Goal: Information Seeking & Learning: Learn about a topic

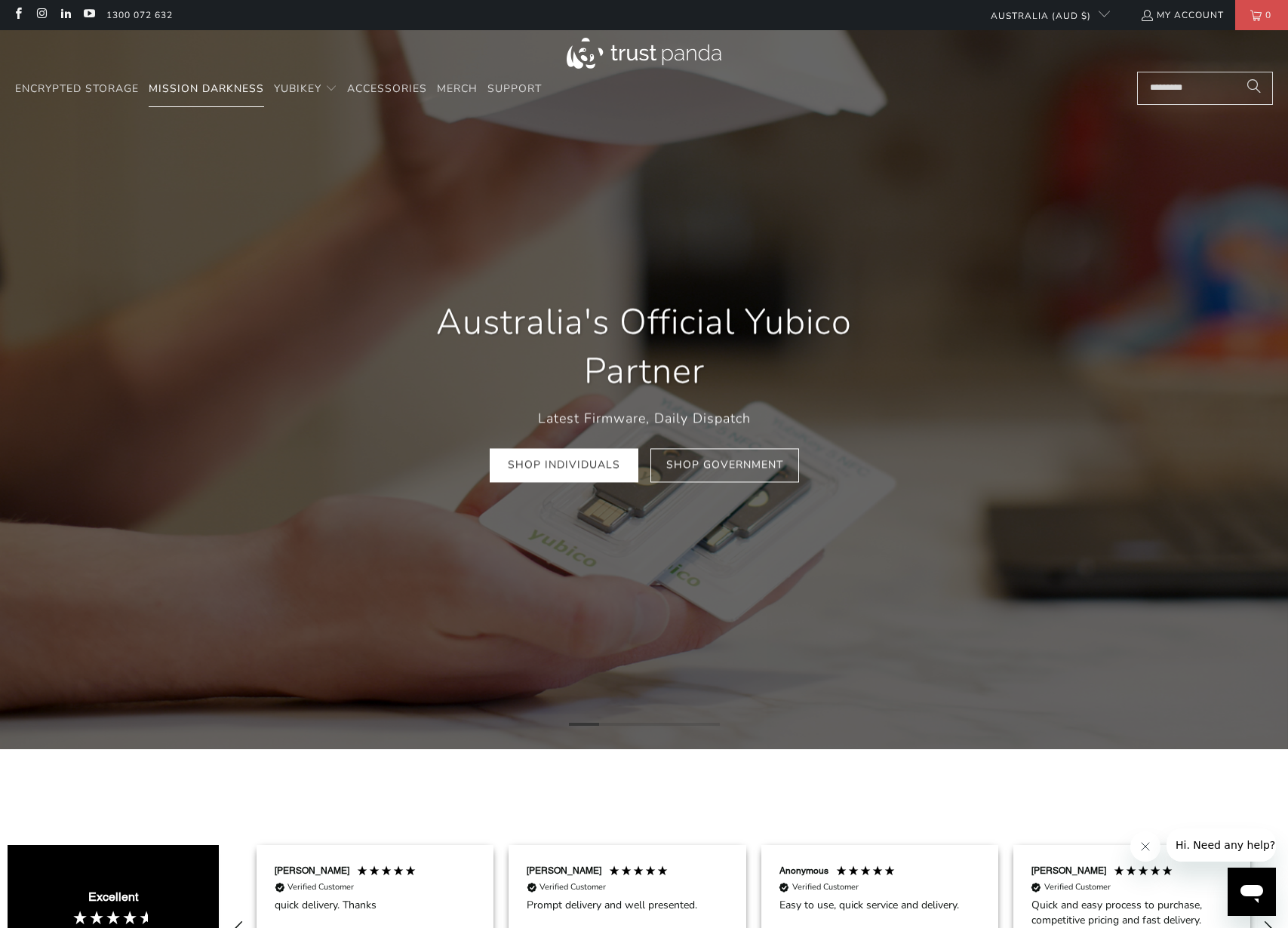
click at [227, 91] on span "Mission Darkness" at bounding box center [207, 89] width 116 height 14
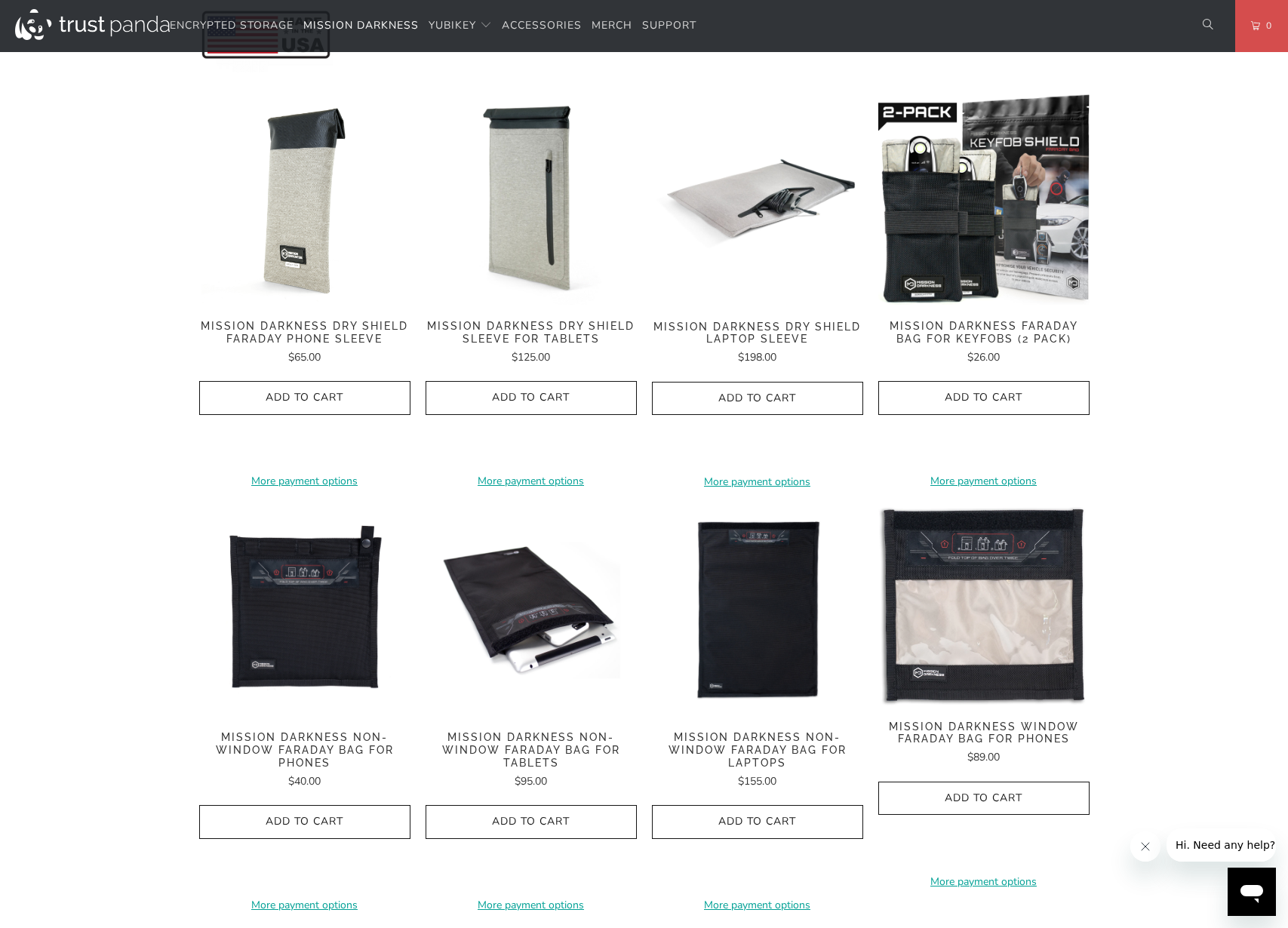
scroll to position [734, 0]
click at [1013, 609] on img at bounding box center [984, 604] width 211 height 200
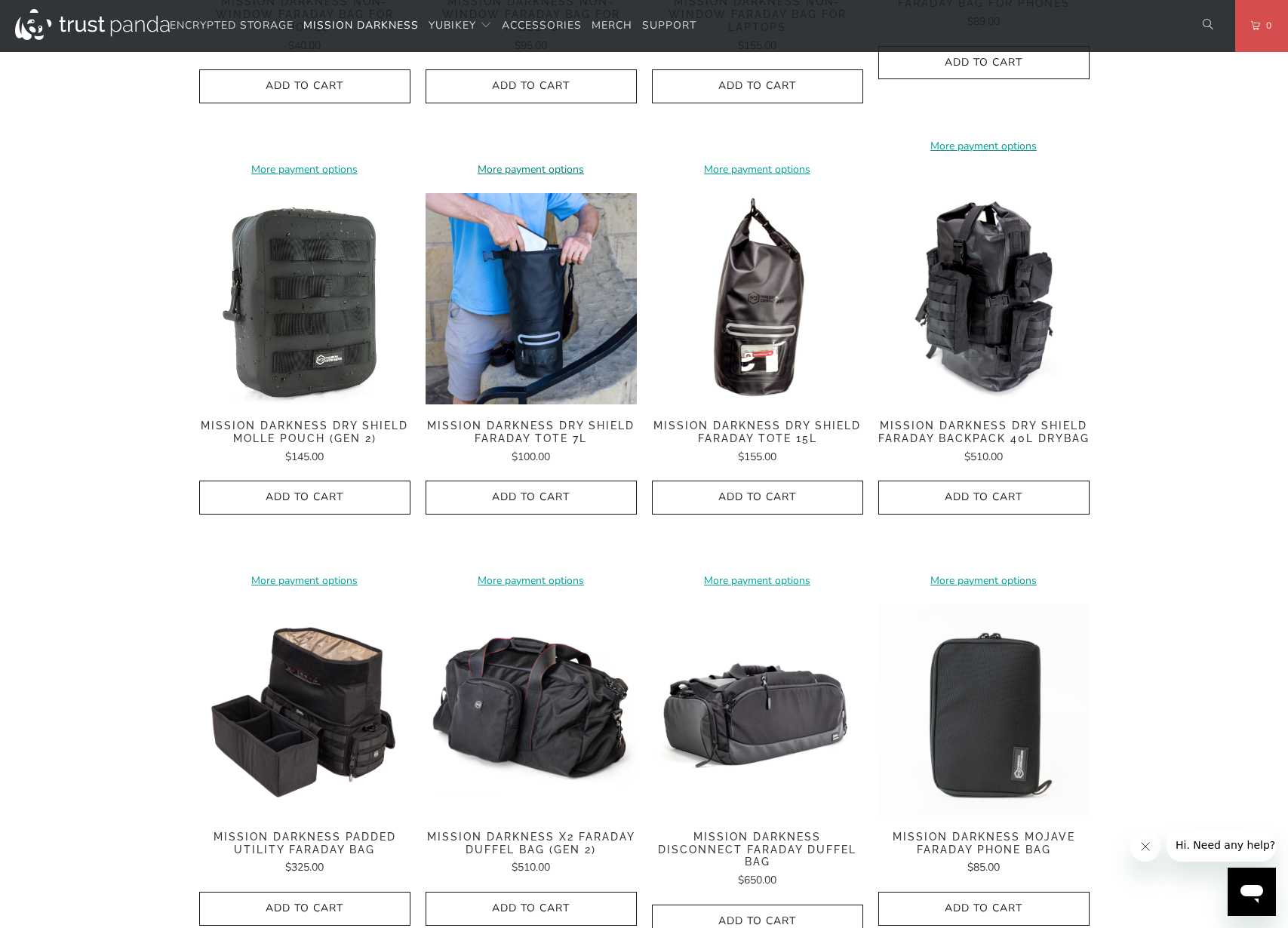
scroll to position [1143, 0]
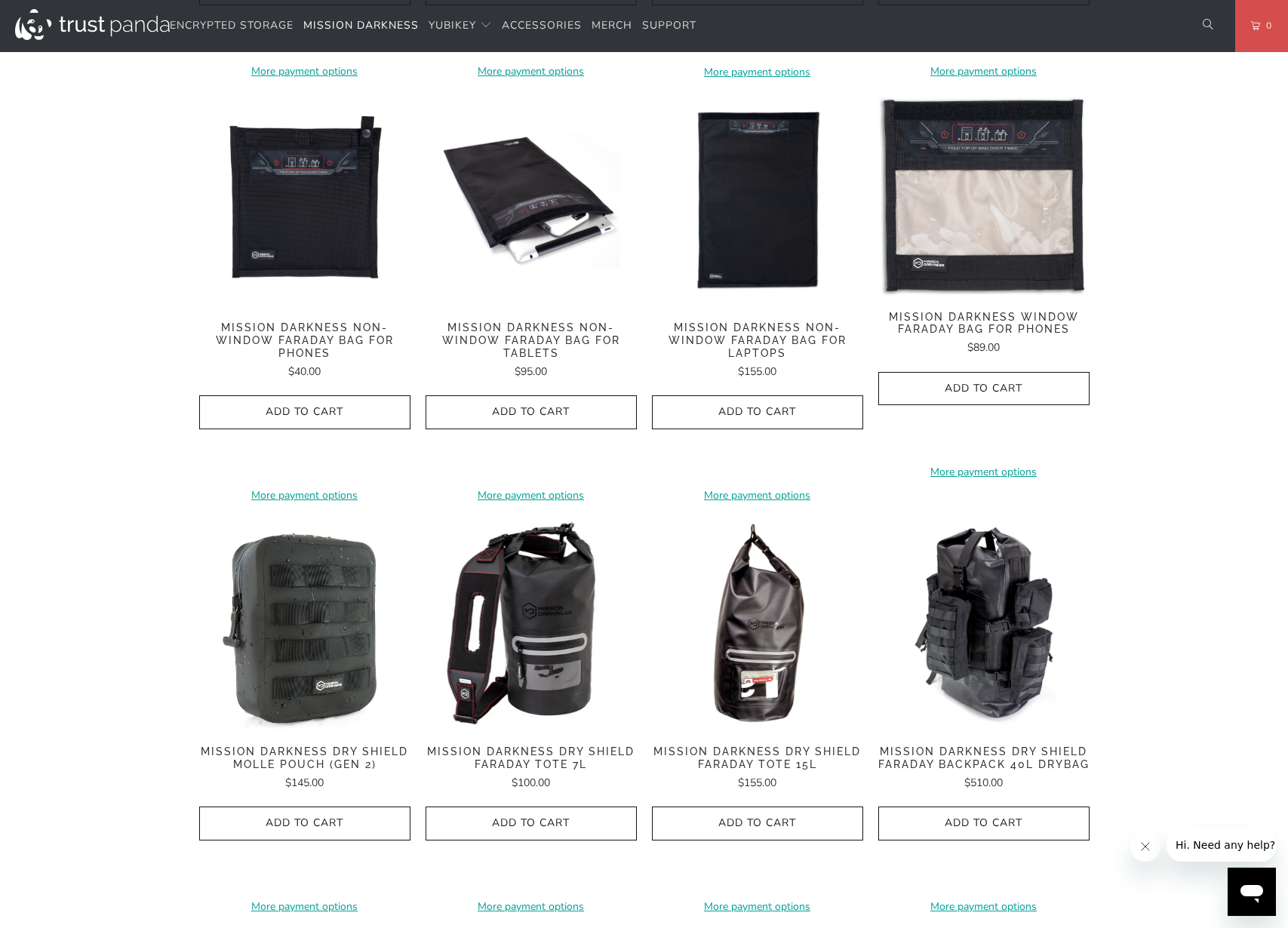
click at [565, 589] on img at bounding box center [531, 625] width 211 height 211
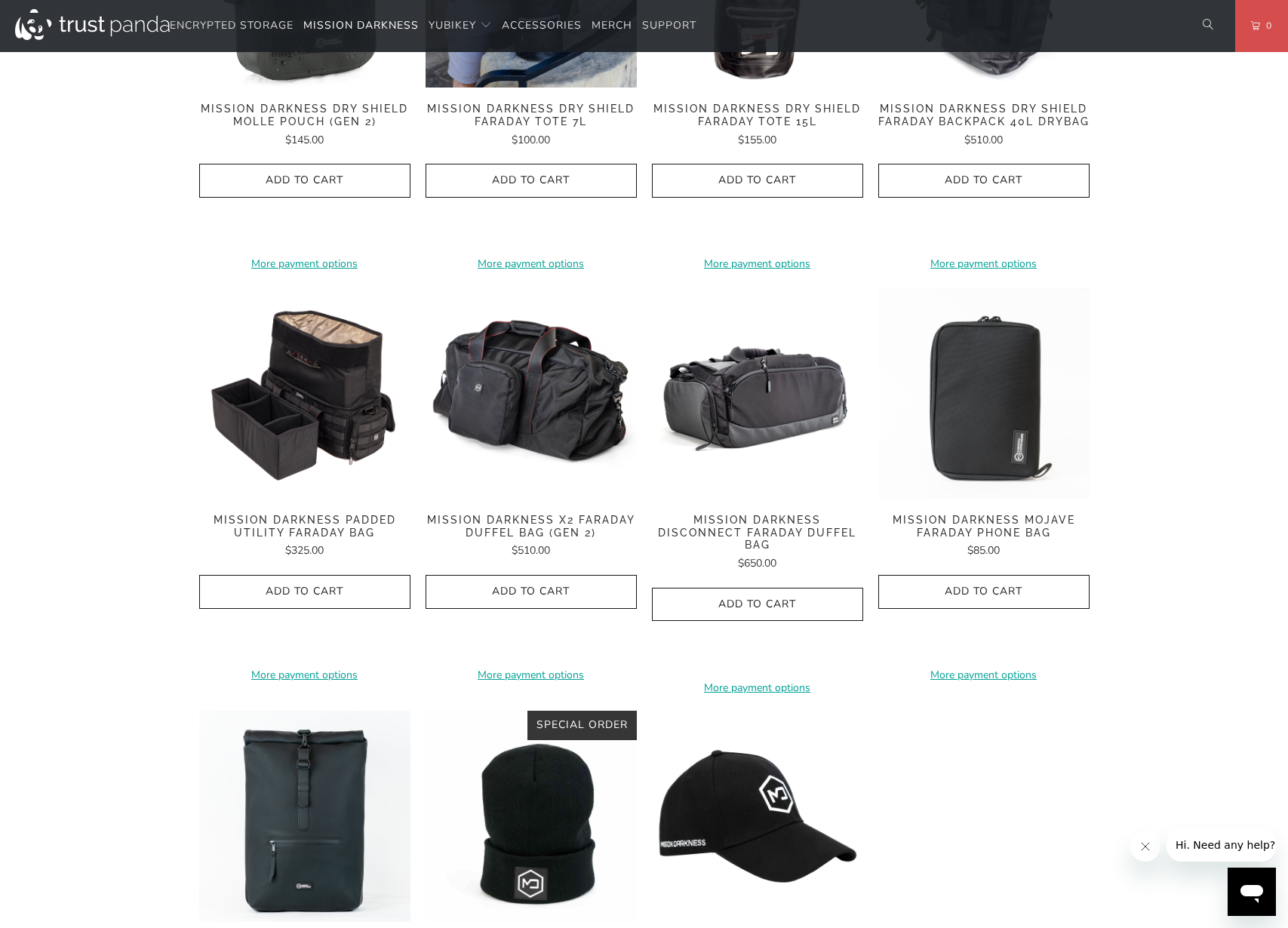
scroll to position [1785, 0]
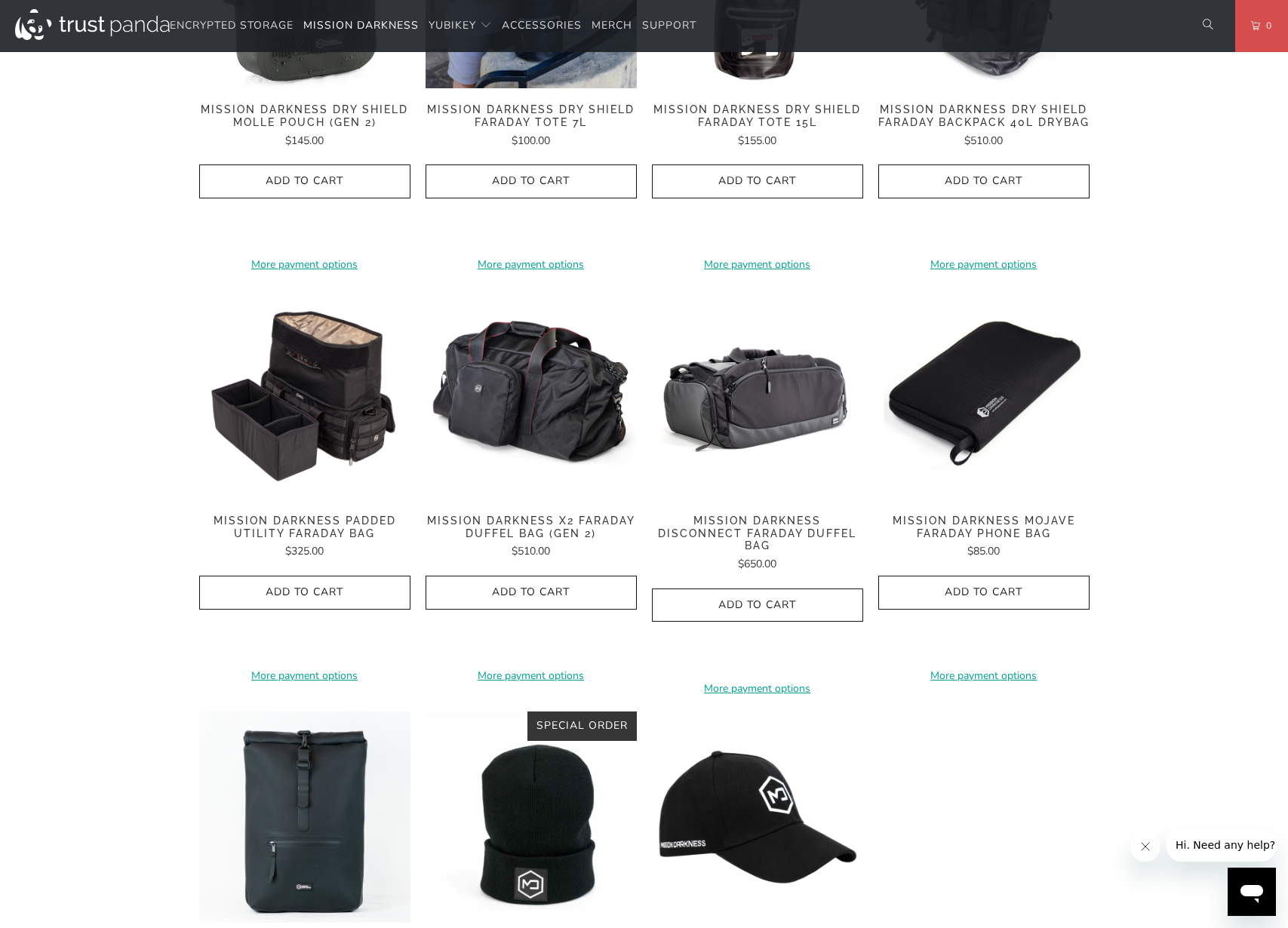
click at [1028, 425] on img at bounding box center [984, 394] width 211 height 211
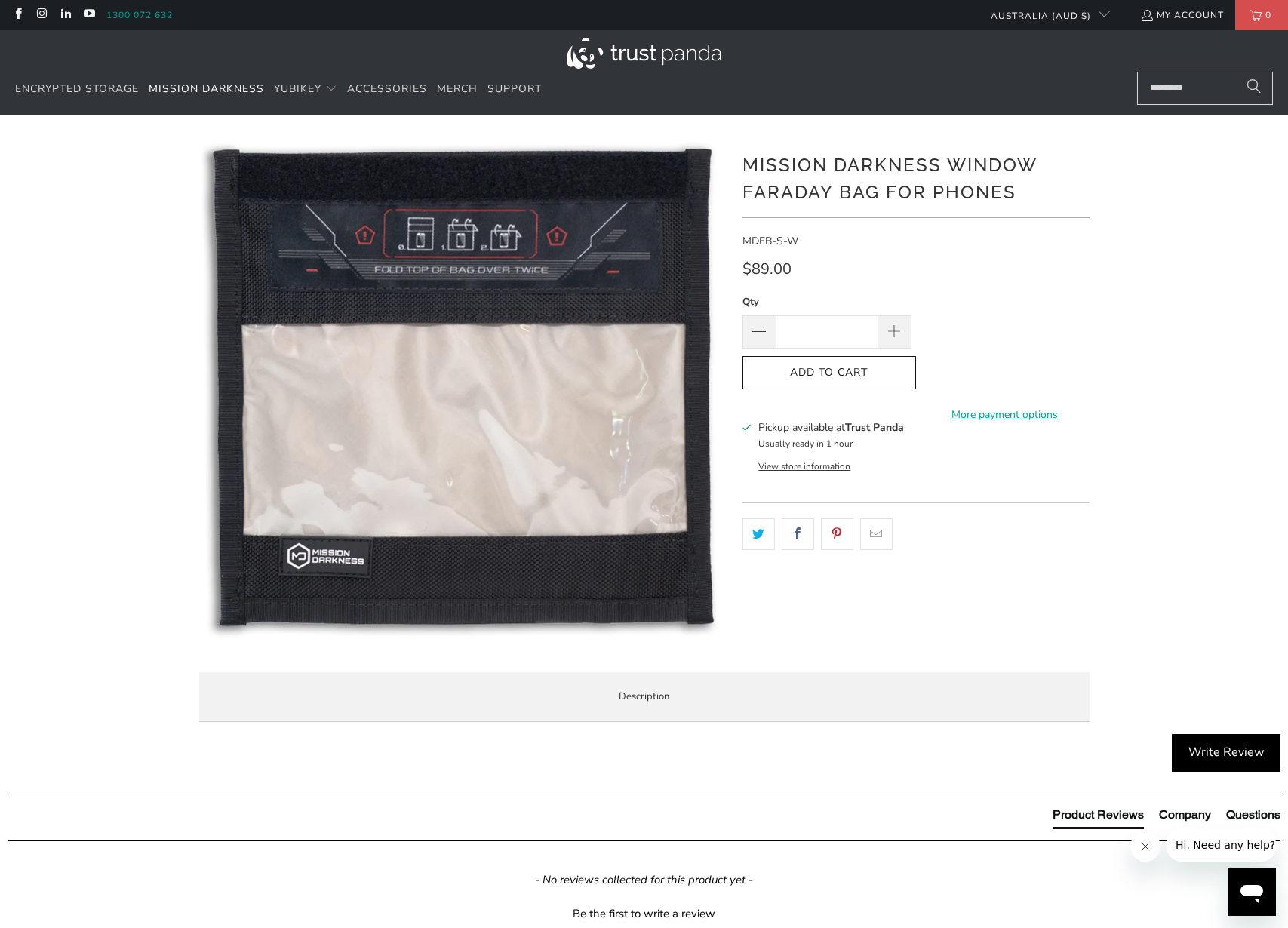
scroll to position [1, 0]
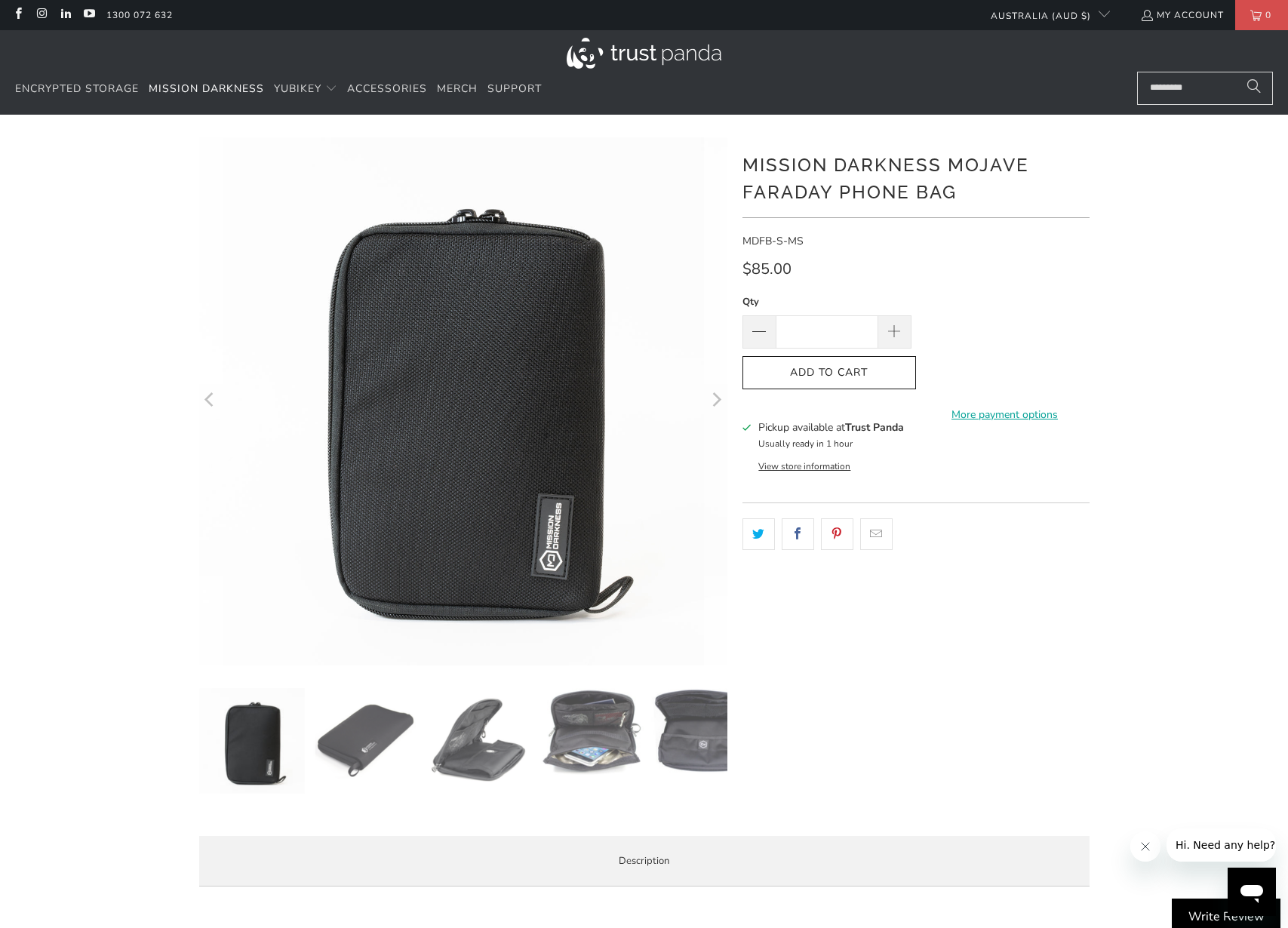
click at [614, 732] on img at bounding box center [591, 732] width 106 height 88
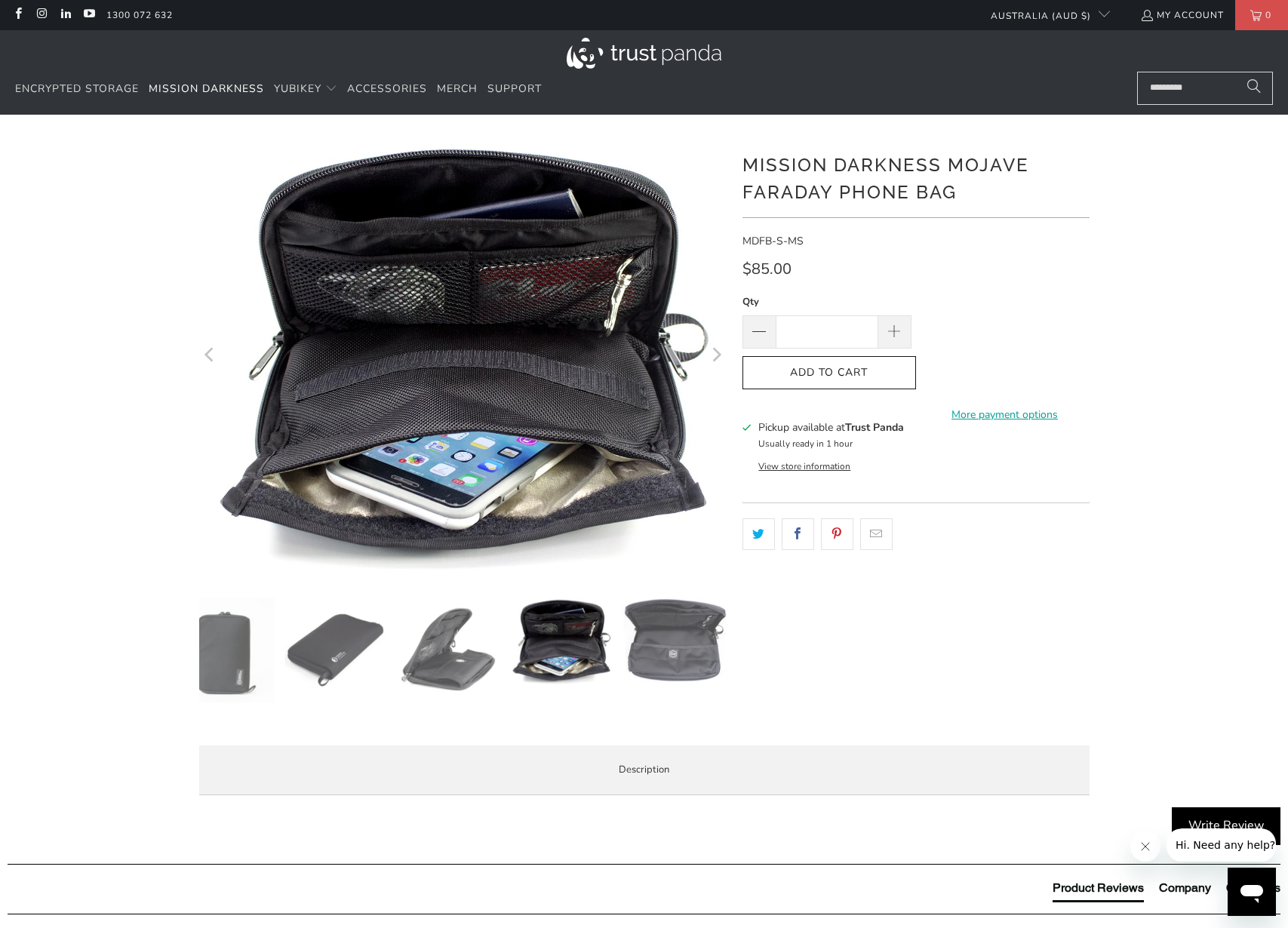
click at [646, 659] on img at bounding box center [673, 642] width 106 height 88
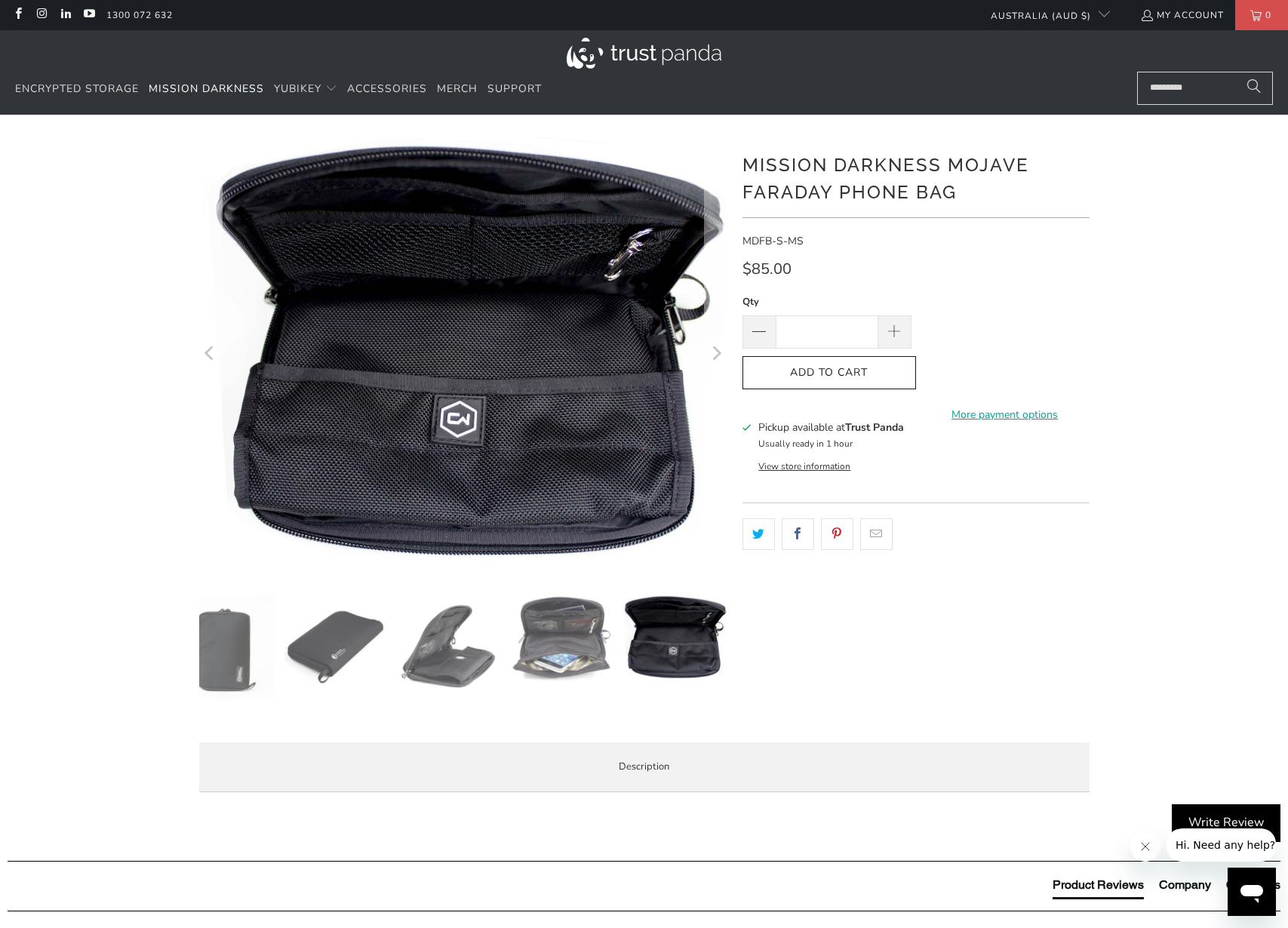
click at [415, 665] on img at bounding box center [448, 647] width 106 height 106
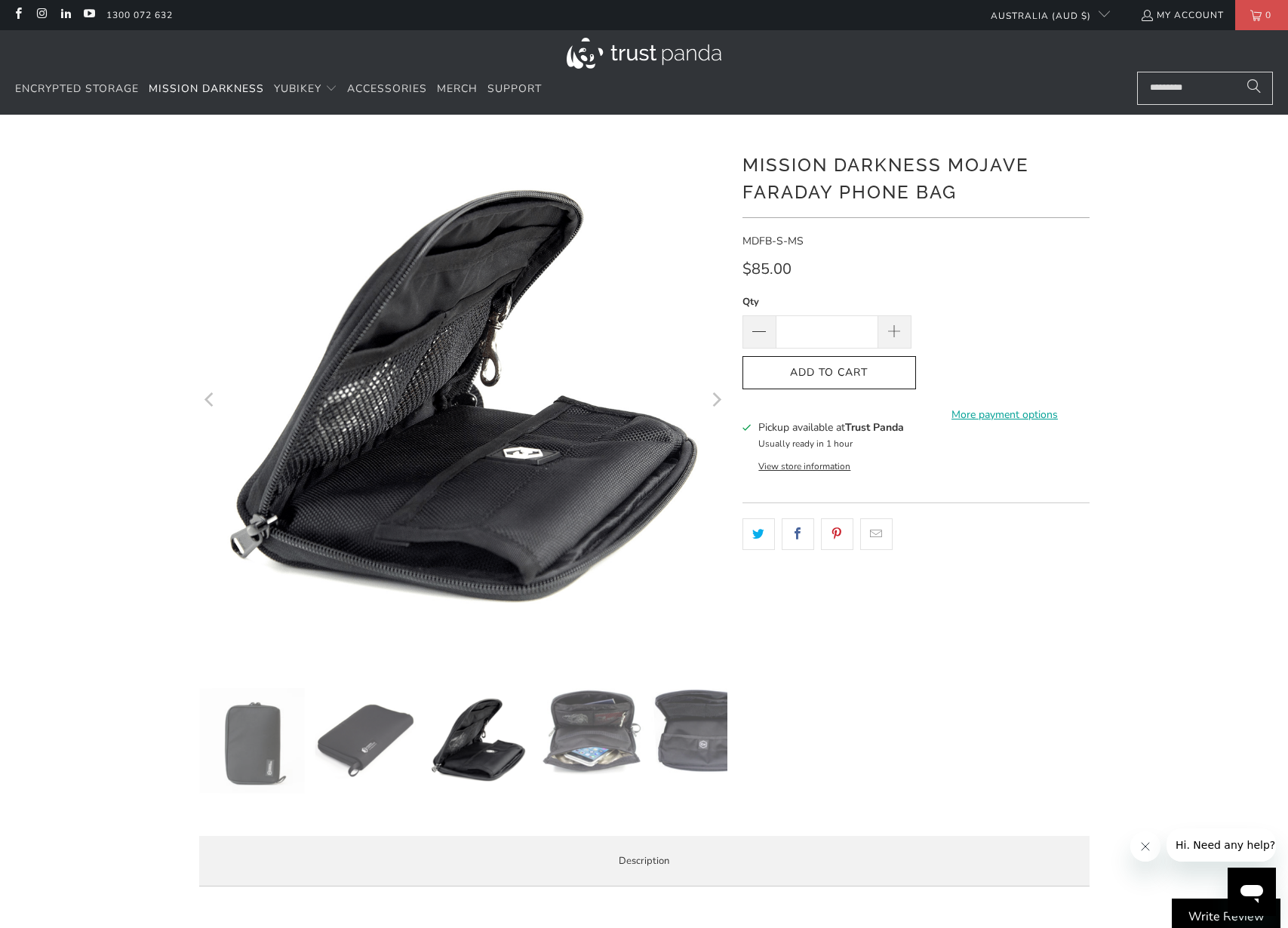
click at [240, 739] on img at bounding box center [252, 741] width 106 height 106
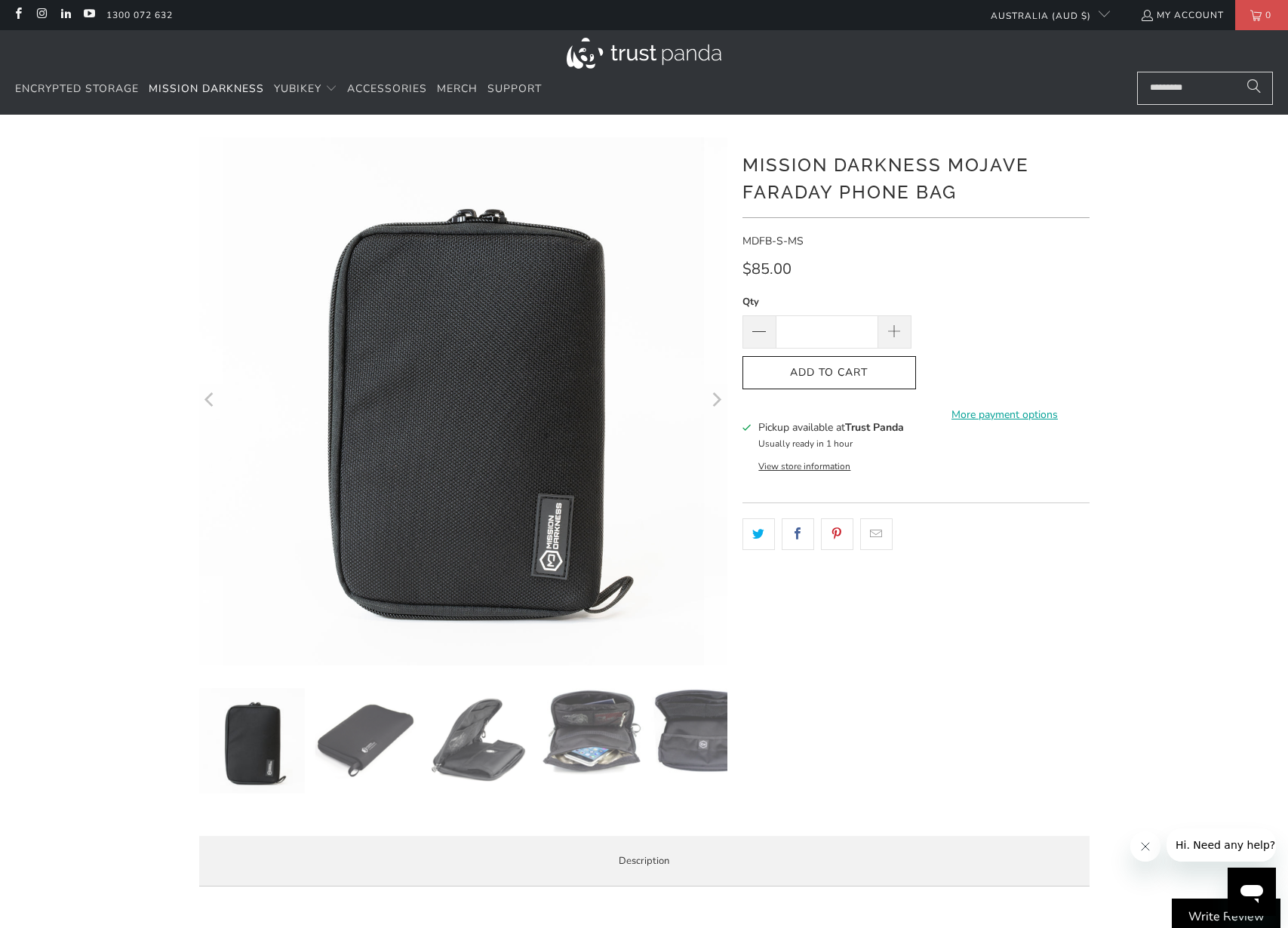
click at [368, 738] on img at bounding box center [365, 741] width 106 height 106
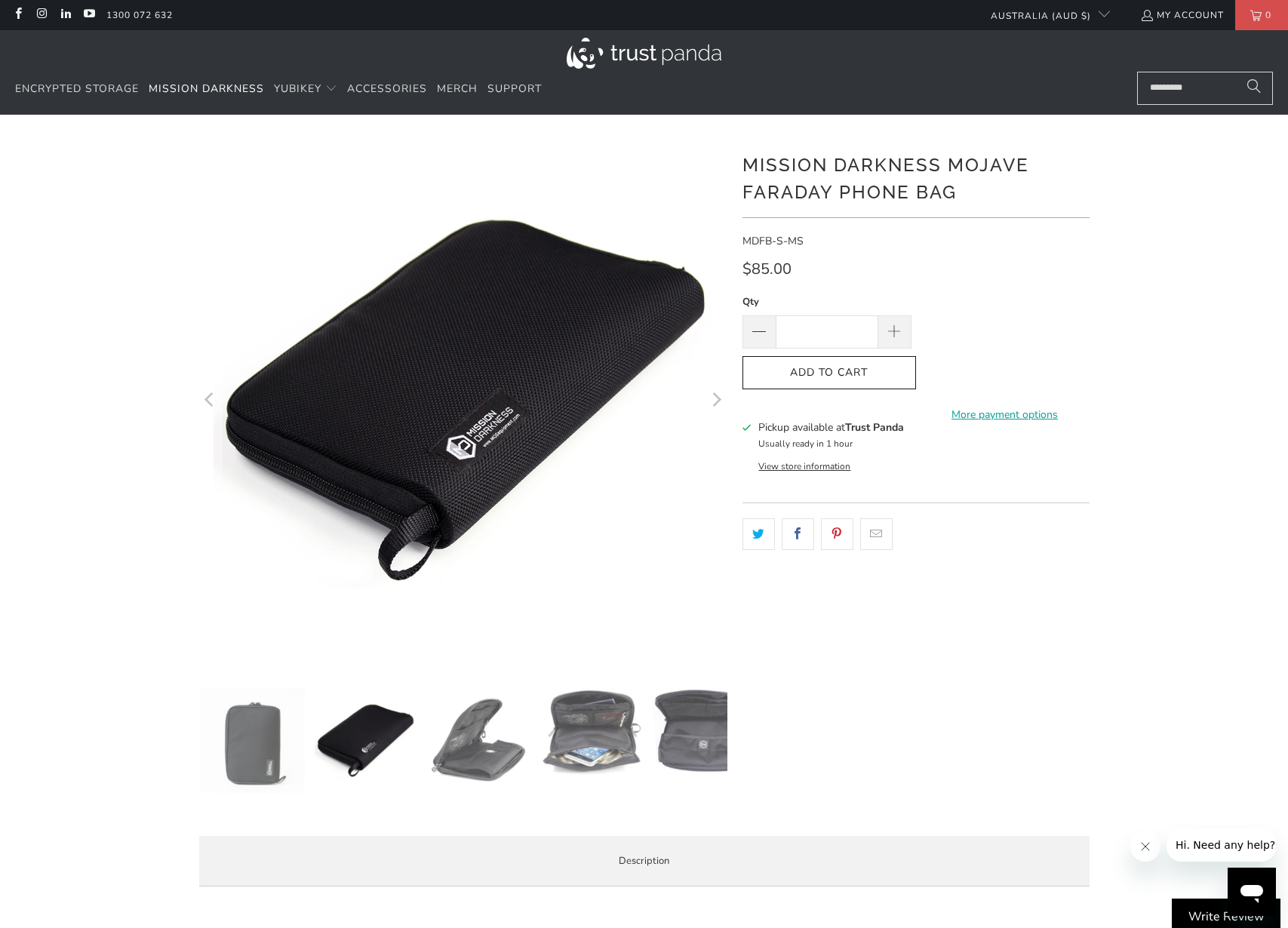
click at [453, 743] on img at bounding box center [478, 741] width 106 height 106
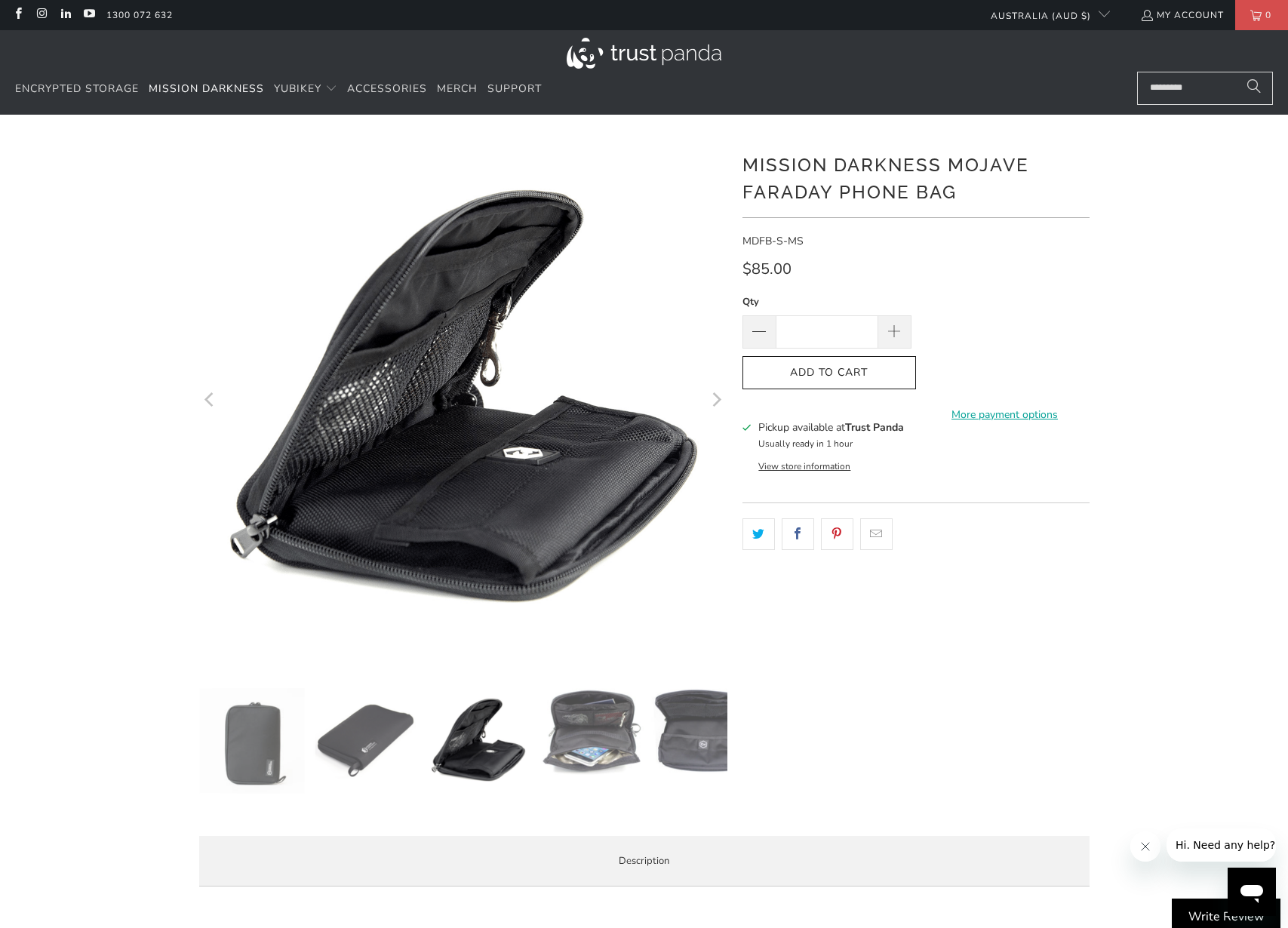
click at [527, 738] on img at bounding box center [478, 741] width 106 height 106
click at [589, 743] on img at bounding box center [591, 732] width 106 height 88
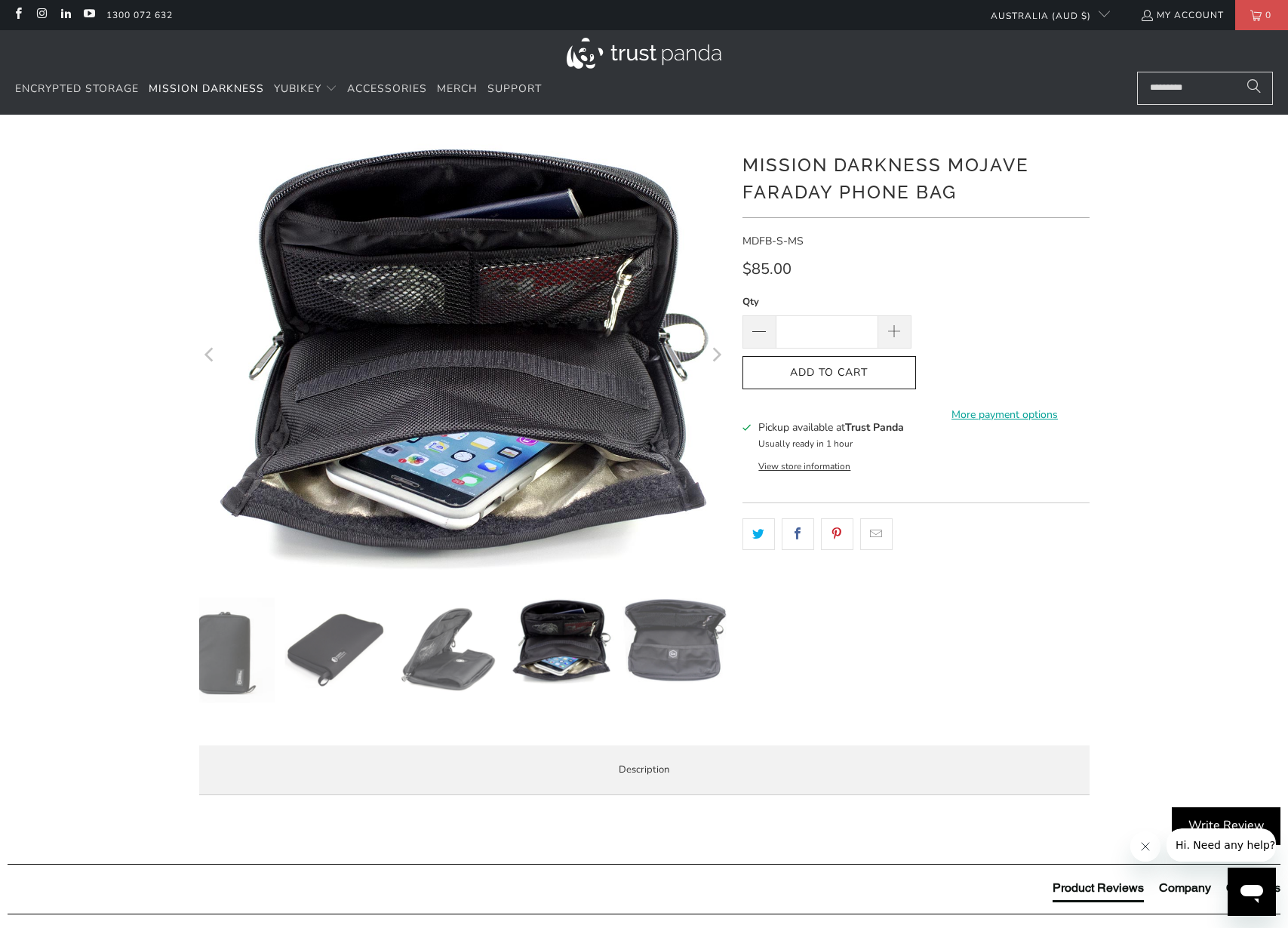
click at [658, 644] on img at bounding box center [673, 642] width 106 height 88
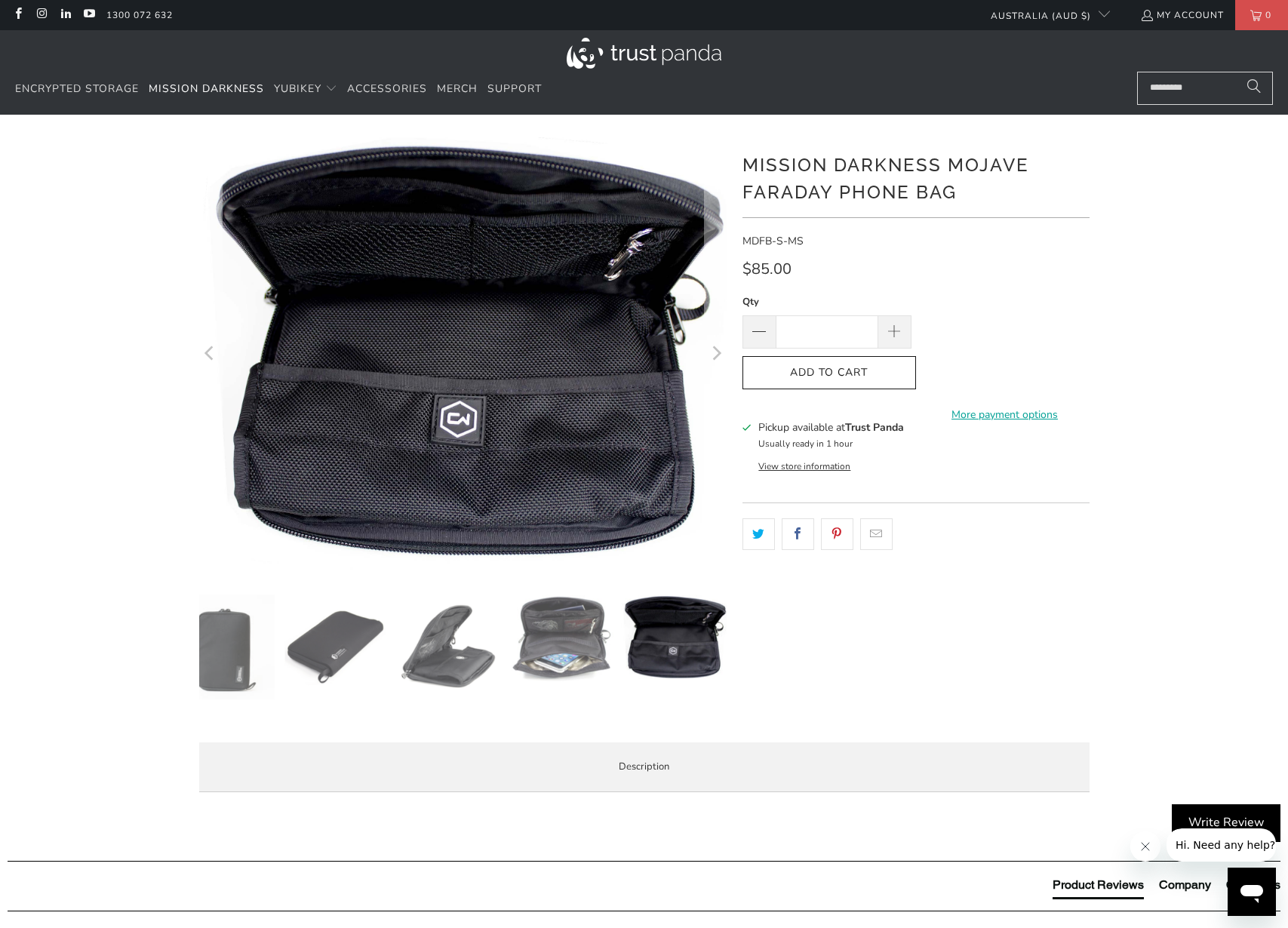
click at [674, 642] on img at bounding box center [673, 638] width 106 height 88
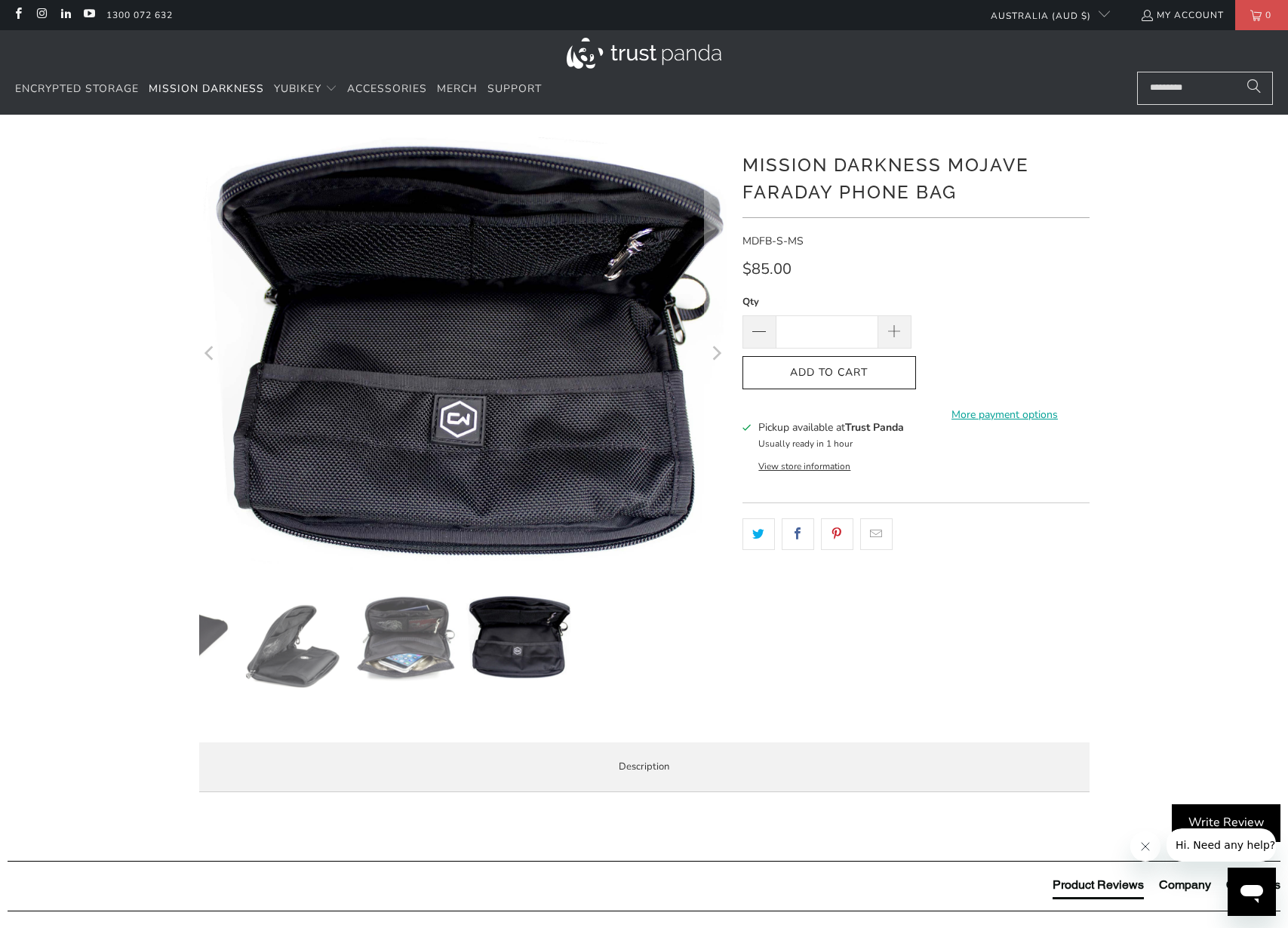
click at [213, 679] on div at bounding box center [276, 651] width 528 height 113
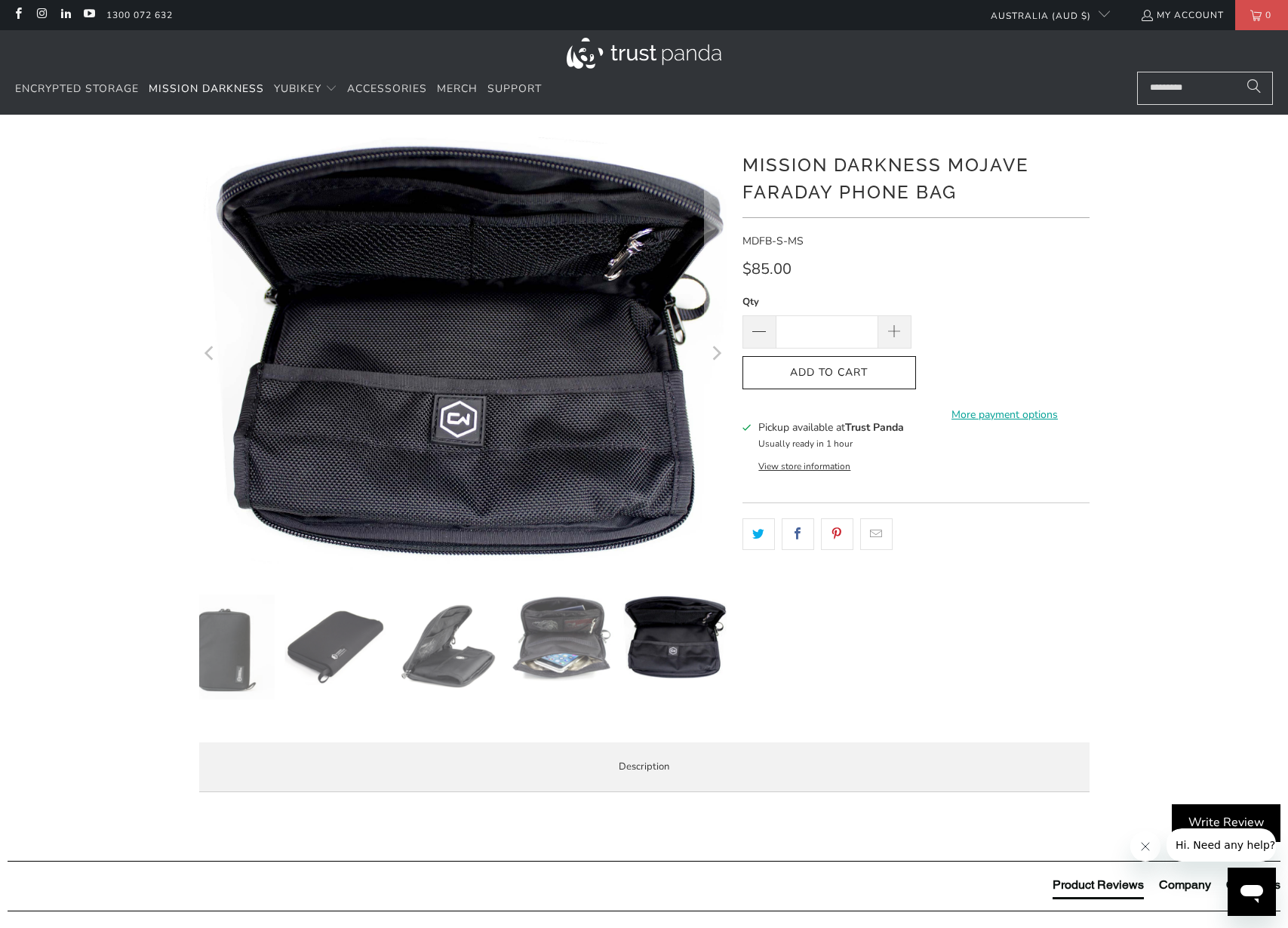
click at [554, 598] on img at bounding box center [561, 638] width 106 height 88
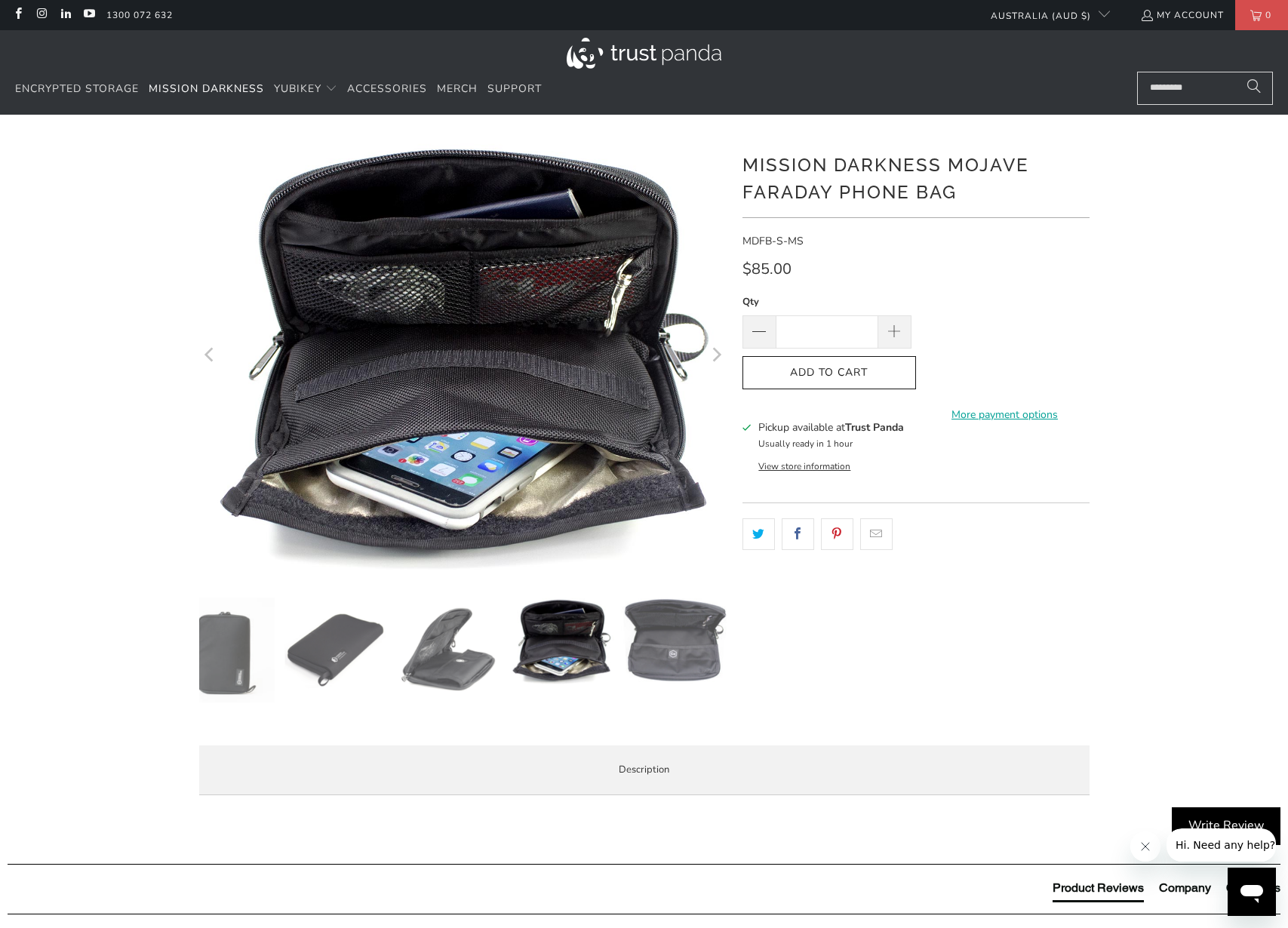
click at [486, 638] on img at bounding box center [448, 651] width 106 height 106
